Goal: Task Accomplishment & Management: Manage account settings

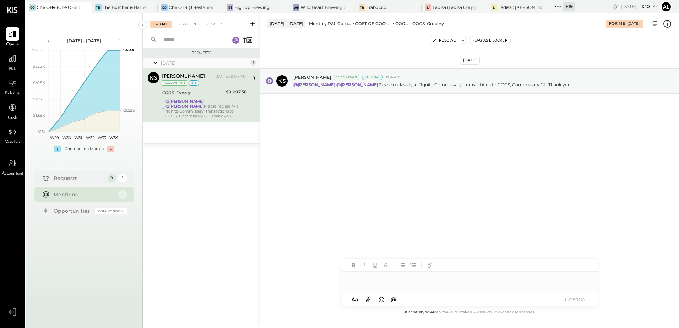
click at [238, 114] on div "@Mohammadsalkin Ansari @[PERSON_NAME] Please reclassify all "Ignite Commissary"…" at bounding box center [206, 109] width 81 height 20
click at [327, 6] on div "Wild Heart Brewing Company" at bounding box center [323, 7] width 44 height 6
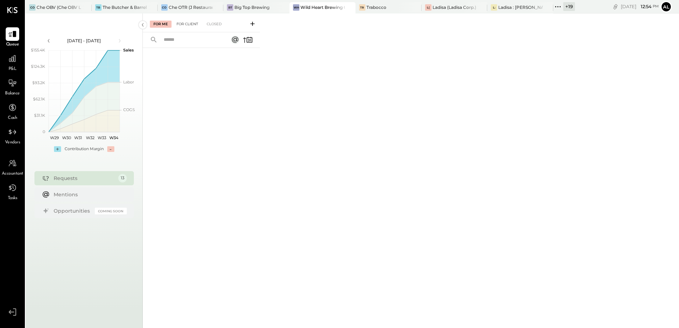
click at [186, 27] on div "For Client" at bounding box center [187, 24] width 29 height 7
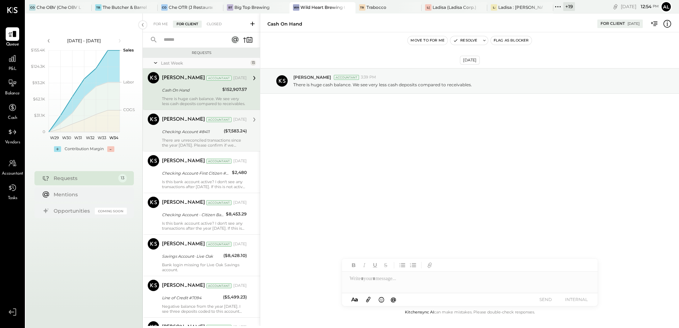
click at [186, 140] on div "There are unreconciled transactions since the year 2020. Please confirm if we s…" at bounding box center [204, 143] width 85 height 10
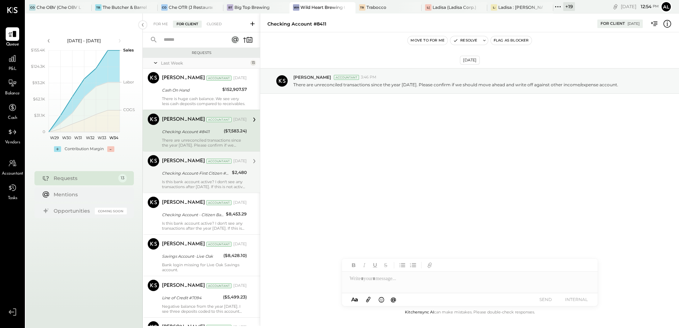
click at [173, 182] on div "Is this bank account active? I don't see any transactions after 05.06.2024. If …" at bounding box center [204, 184] width 85 height 10
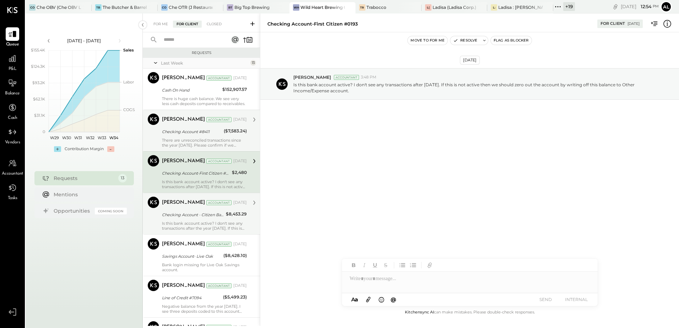
click at [185, 223] on div "Is this bank account active? I don't see any transactions after the year 2024. …" at bounding box center [204, 226] width 85 height 10
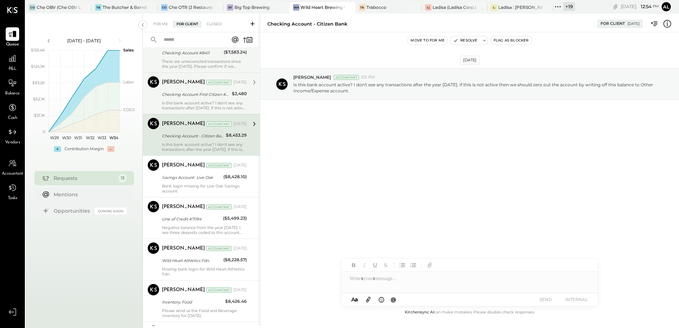
scroll to position [107, 0]
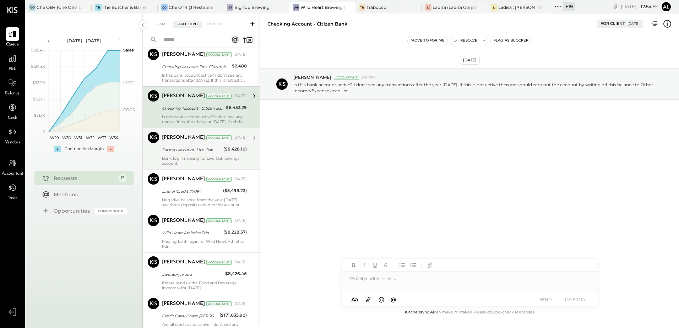
click at [196, 162] on div "Bank login missing for Live Oak Savings account." at bounding box center [204, 161] width 85 height 10
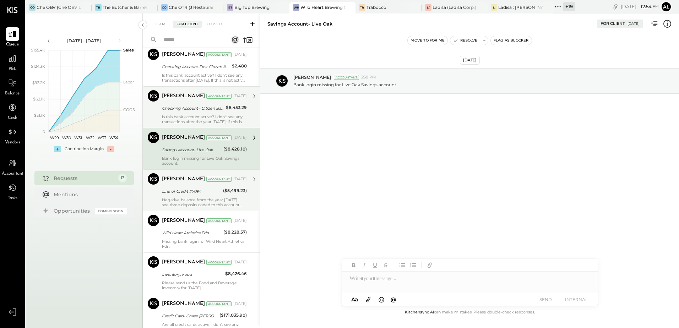
click at [174, 189] on div "Line of Credit #7094" at bounding box center [191, 191] width 59 height 7
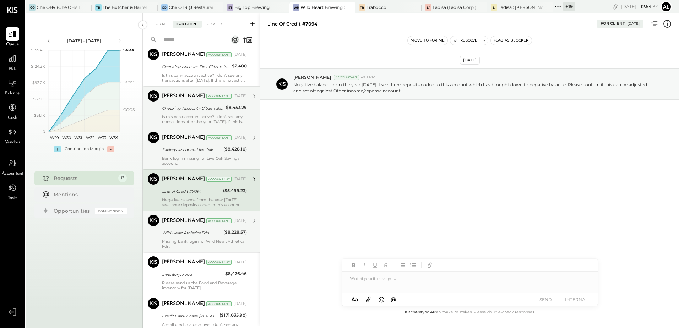
click at [183, 244] on div "Missing bank login for Wild Heart Athletics Fdn." at bounding box center [204, 244] width 85 height 10
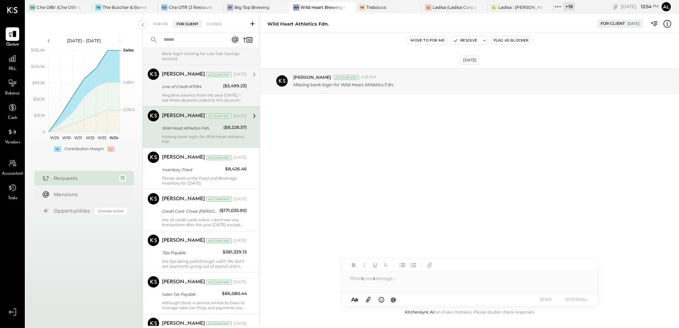
scroll to position [213, 0]
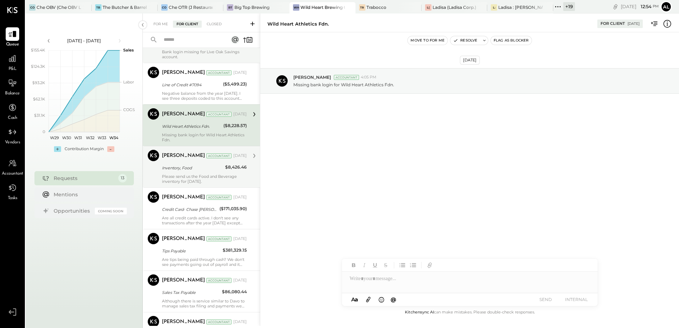
click at [179, 177] on div "Please send us the Food and Beverage inventory for July 2025." at bounding box center [204, 179] width 85 height 10
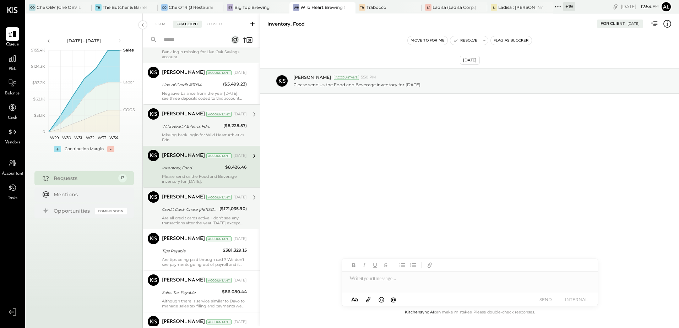
click at [178, 207] on div "Credit Card- Chase Ink Casey" at bounding box center [189, 209] width 55 height 7
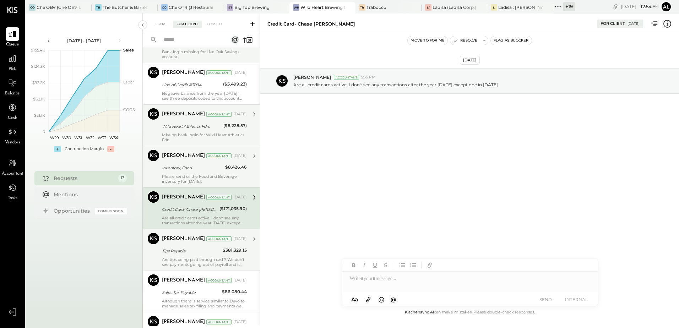
click at [193, 252] on div "Tips Payable" at bounding box center [191, 251] width 59 height 7
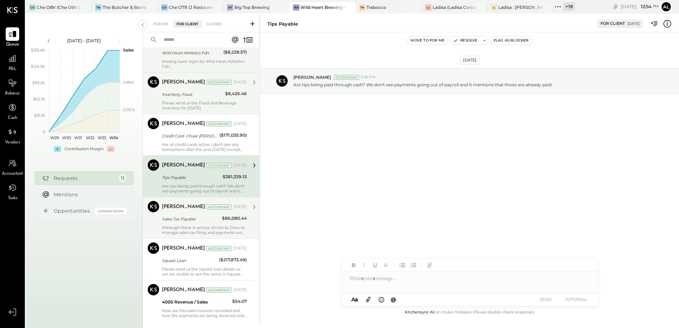
scroll to position [303, 0]
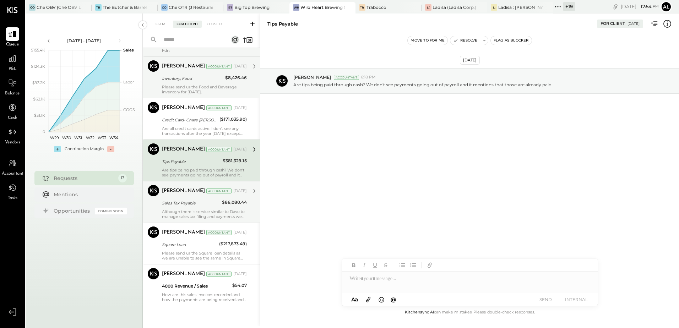
click at [206, 210] on div "Although there is service similar to Davo to manage sales tax filing and paymen…" at bounding box center [204, 214] width 85 height 10
